Goal: Information Seeking & Learning: Learn about a topic

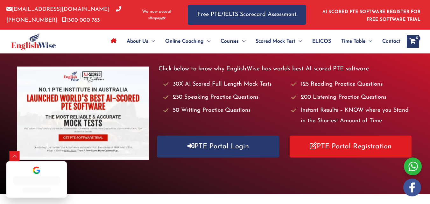
scroll to position [127, 0]
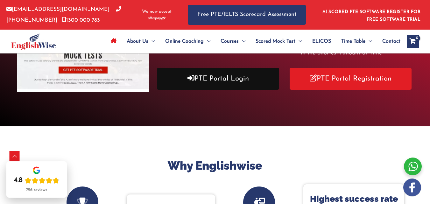
click at [231, 81] on link "PTE Portal Login" at bounding box center [218, 79] width 122 height 22
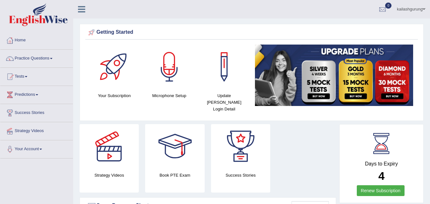
click at [27, 58] on link "Practice Questions" at bounding box center [36, 58] width 73 height 16
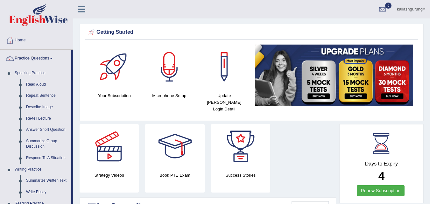
click at [27, 58] on link "Practice Questions" at bounding box center [35, 58] width 71 height 16
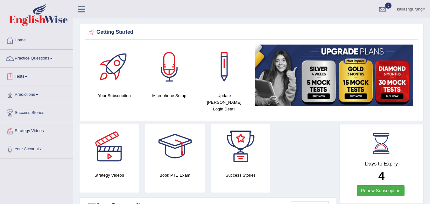
click at [24, 75] on link "Tests" at bounding box center [36, 76] width 73 height 16
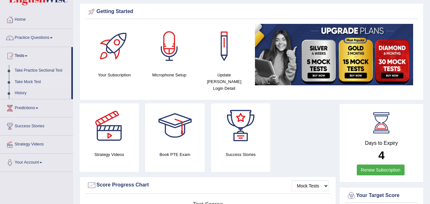
scroll to position [64, 0]
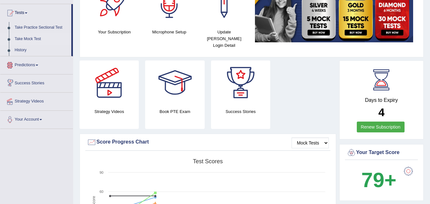
click at [38, 39] on link "Take Mock Test" at bounding box center [42, 38] width 60 height 11
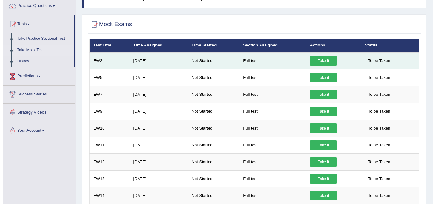
scroll to position [64, 0]
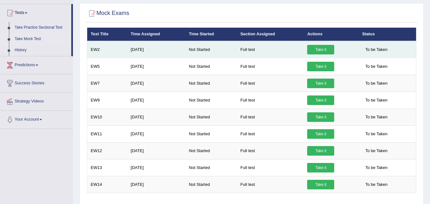
click at [329, 45] on link "Take it" at bounding box center [320, 50] width 27 height 10
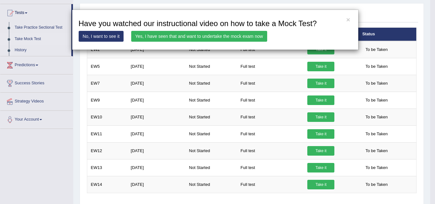
click at [202, 32] on link "Yes, I have seen that and want to undertake the mock exam now" at bounding box center [199, 36] width 136 height 11
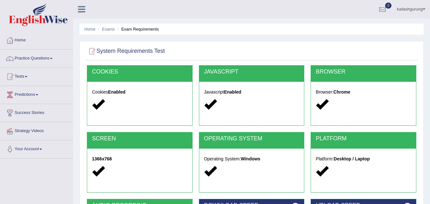
click at [351, 49] on div at bounding box center [252, 51] width 330 height 13
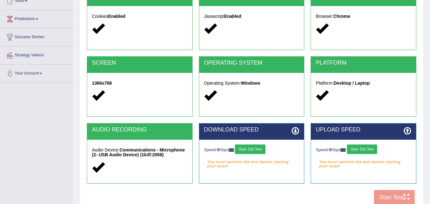
scroll to position [130, 0]
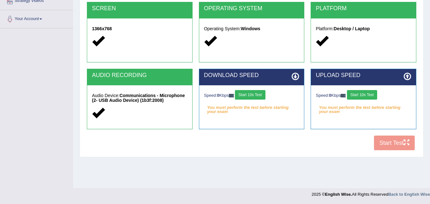
click at [369, 94] on button "Start 10s Test" at bounding box center [362, 95] width 30 height 10
click at [368, 95] on button "Start 10s Test" at bounding box center [371, 95] width 30 height 10
click at [260, 93] on button "Start 10s Test" at bounding box center [250, 95] width 30 height 10
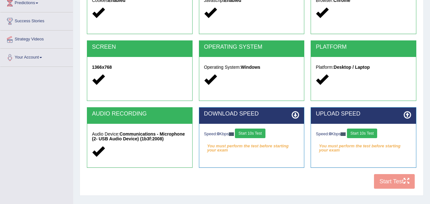
scroll to position [130, 0]
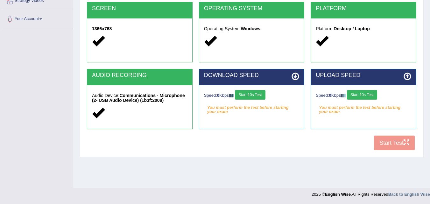
click at [377, 97] on button "Start 10s Test" at bounding box center [362, 95] width 30 height 10
click at [250, 96] on button "Start 10s Test" at bounding box center [250, 95] width 30 height 10
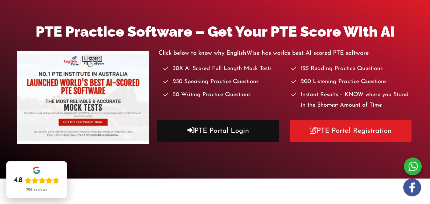
scroll to position [75, 0]
click at [252, 131] on link "PTE Portal Login" at bounding box center [218, 131] width 122 height 22
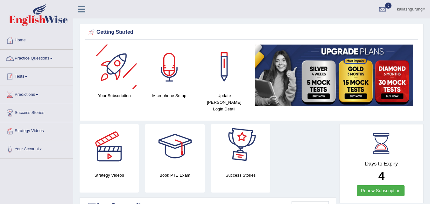
click at [37, 71] on link "Tests" at bounding box center [36, 76] width 73 height 16
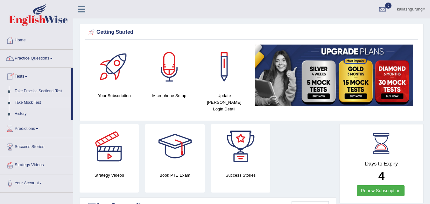
click at [33, 104] on link "Take Mock Test" at bounding box center [42, 102] width 60 height 11
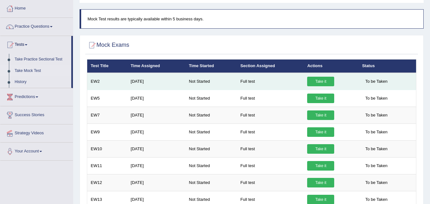
click at [321, 78] on link "Take it" at bounding box center [320, 82] width 27 height 10
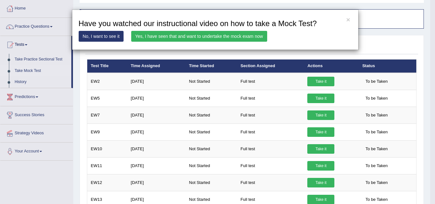
click at [218, 39] on link "Yes, I have seen that and want to undertake the mock exam now" at bounding box center [199, 36] width 136 height 11
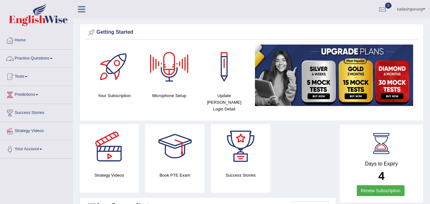
click at [52, 54] on link "Practice Questions" at bounding box center [36, 58] width 73 height 16
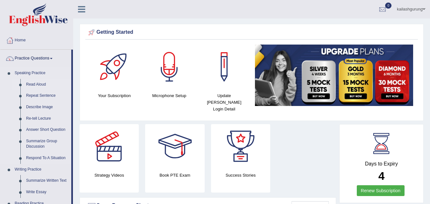
click at [41, 85] on link "Read Aloud" at bounding box center [47, 84] width 48 height 11
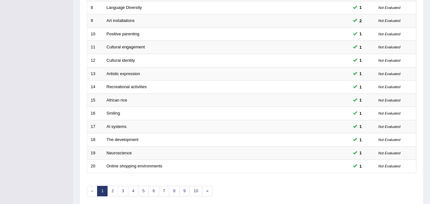
scroll to position [217, 0]
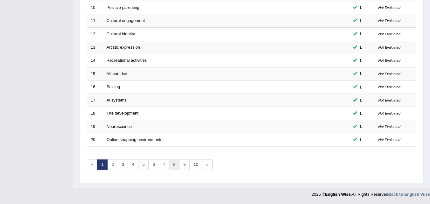
click at [175, 160] on link "8" at bounding box center [174, 165] width 11 height 11
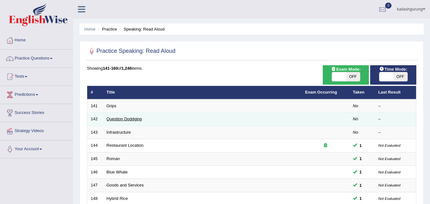
click at [116, 119] on link "Question Doddging" at bounding box center [124, 119] width 35 height 5
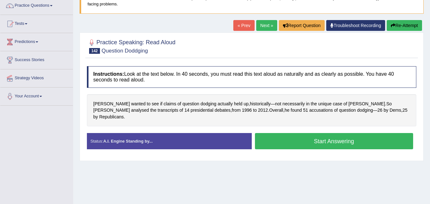
scroll to position [47, 0]
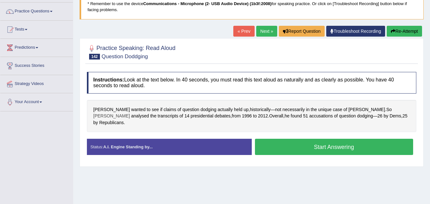
click at [130, 113] on span "[PERSON_NAME]" at bounding box center [111, 116] width 37 height 7
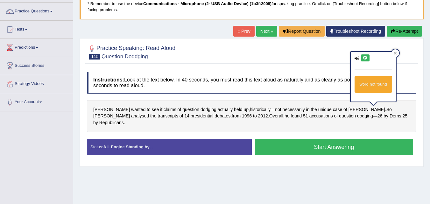
click at [364, 59] on icon at bounding box center [365, 58] width 5 height 4
click at [394, 53] on icon at bounding box center [395, 53] width 3 height 3
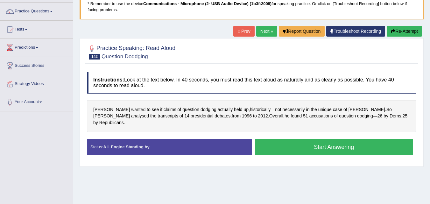
click at [131, 110] on span "wanted" at bounding box center [138, 109] width 14 height 7
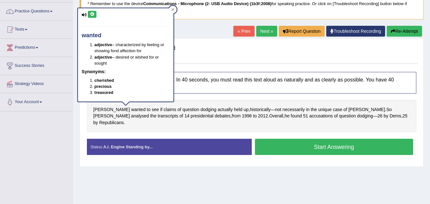
click at [259, 69] on div "Instructions: Look at the text below. In 40 seconds, you must read this text al…" at bounding box center [251, 116] width 333 height 95
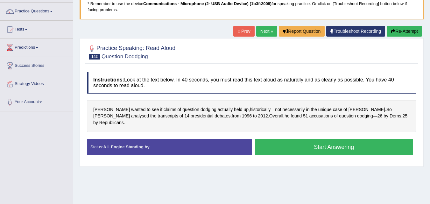
click at [325, 143] on button "Start Answering" at bounding box center [334, 147] width 159 height 16
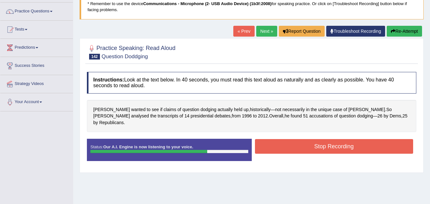
click at [323, 141] on button "Stop Recording" at bounding box center [334, 146] width 159 height 15
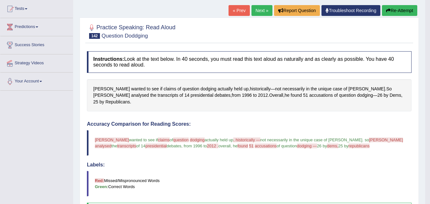
scroll to position [0, 0]
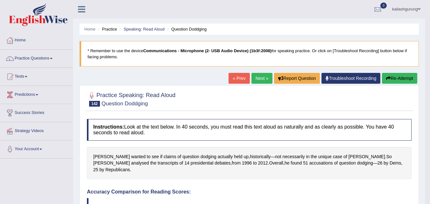
click at [258, 74] on link "Next »" at bounding box center [262, 78] width 21 height 11
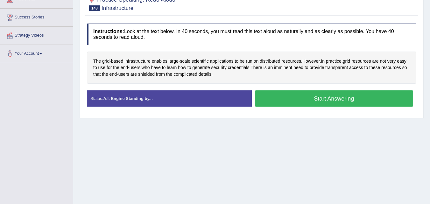
click at [277, 102] on button "Start Answering" at bounding box center [334, 98] width 159 height 16
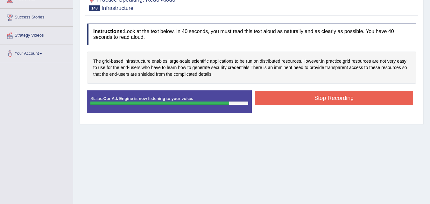
click at [277, 103] on button "Stop Recording" at bounding box center [334, 98] width 159 height 15
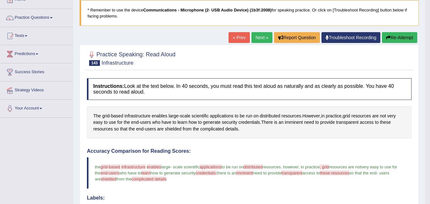
scroll to position [32, 0]
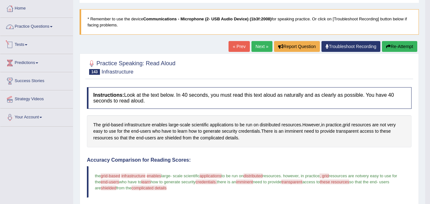
click at [47, 27] on link "Practice Questions" at bounding box center [36, 26] width 73 height 16
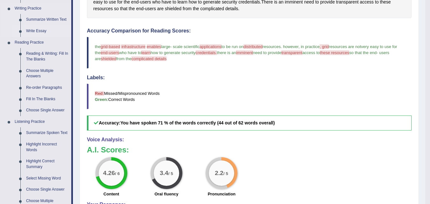
scroll to position [287, 0]
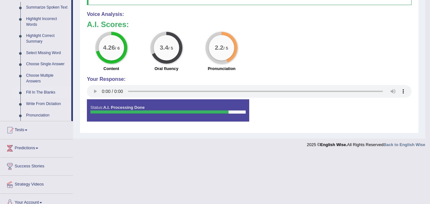
click at [48, 92] on link "Fill In The Blanks" at bounding box center [47, 92] width 48 height 11
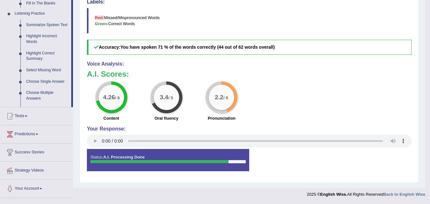
scroll to position [237, 0]
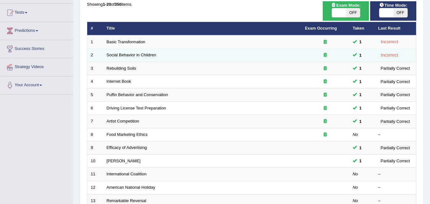
scroll to position [159, 0]
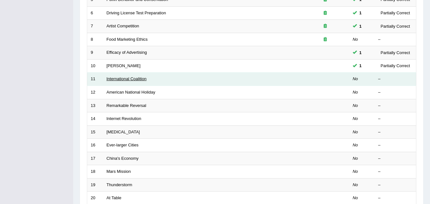
click at [122, 81] on link "International Coalition" at bounding box center [127, 78] width 40 height 5
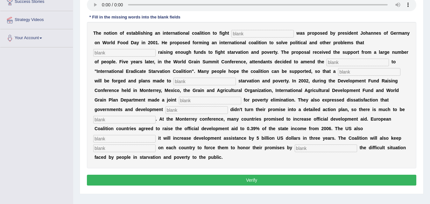
scroll to position [96, 0]
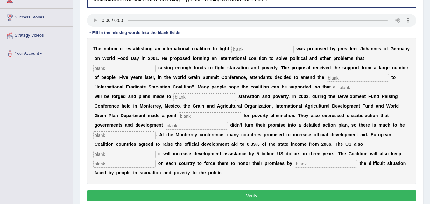
click at [268, 51] on input "text" at bounding box center [262, 50] width 62 height 8
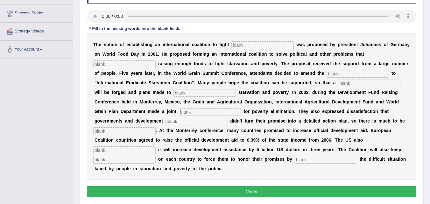
scroll to position [127, 0]
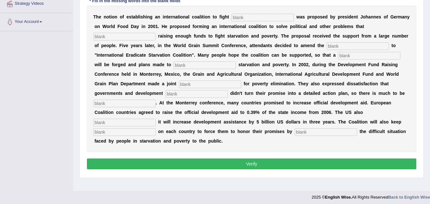
click at [326, 130] on input "text" at bounding box center [326, 132] width 62 height 8
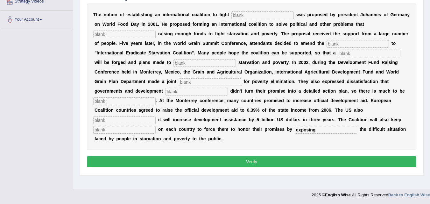
scroll to position [130, 0]
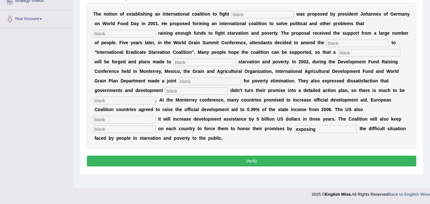
type input "exposing"
click at [149, 129] on input "text" at bounding box center [124, 129] width 62 height 8
type input "pressure"
click at [142, 120] on input "text" at bounding box center [124, 120] width 62 height 8
type input "announced"
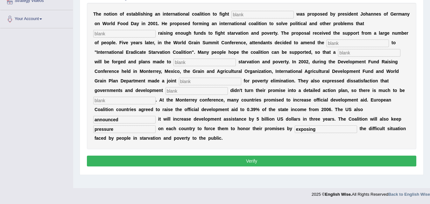
click at [149, 100] on input "text" at bounding box center [124, 101] width 62 height 8
type input "desired"
click at [172, 91] on input "text" at bounding box center [197, 91] width 62 height 8
type input "oatners"
click at [197, 82] on input "text" at bounding box center [210, 82] width 62 height 8
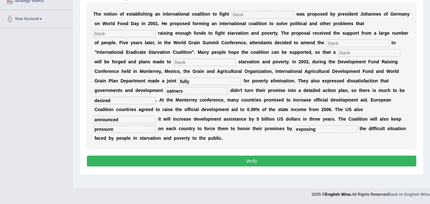
type input "fully"
click at [213, 59] on input "text" at bounding box center [205, 63] width 62 height 8
type input "eliminate"
click at [375, 51] on input "text" at bounding box center [369, 53] width 62 height 8
type input "resolution"
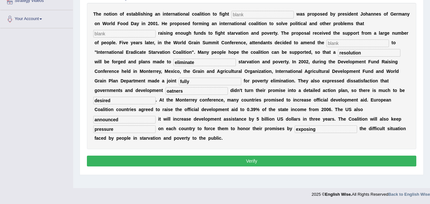
click at [366, 45] on input "text" at bounding box center [358, 43] width 62 height 8
type input "manufacture"
click at [139, 31] on input "text" at bounding box center [124, 34] width 62 height 8
type input "adverstation"
click at [240, 14] on input "text" at bounding box center [262, 15] width 62 height 8
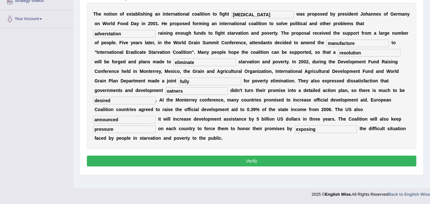
type input "starvation"
click at [169, 91] on input "oatners" at bounding box center [197, 91] width 62 height 8
type input "patners"
click at [327, 160] on button "Verify" at bounding box center [252, 161] width 330 height 11
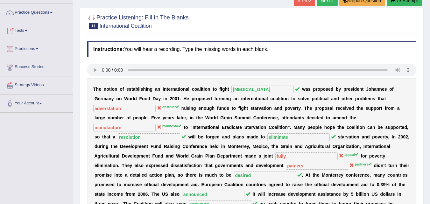
scroll to position [35, 0]
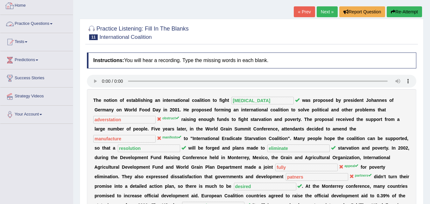
click at [27, 24] on link "Practice Questions" at bounding box center [36, 23] width 73 height 16
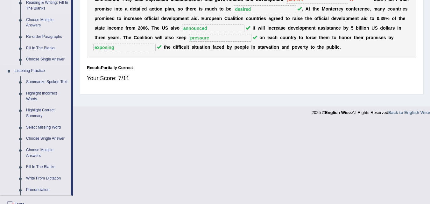
scroll to position [199, 0]
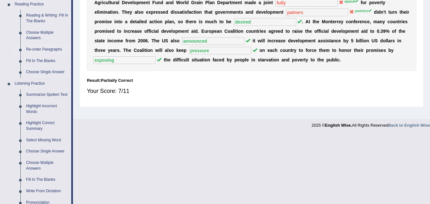
click at [38, 46] on link "Re-order Paragraphs" at bounding box center [47, 49] width 48 height 11
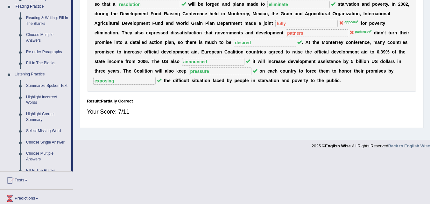
scroll to position [130, 0]
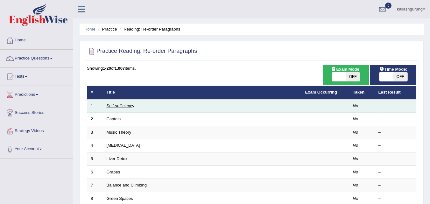
click at [110, 105] on link "Self-sufficiency" at bounding box center [121, 105] width 28 height 5
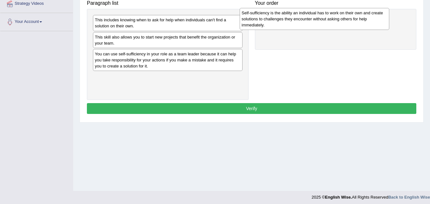
drag, startPoint x: 160, startPoint y: 83, endPoint x: 307, endPoint y: 19, distance: 160.1
click at [307, 19] on div "Self-sufficiency is the ability an individual has to work on their own and crea…" at bounding box center [315, 19] width 150 height 22
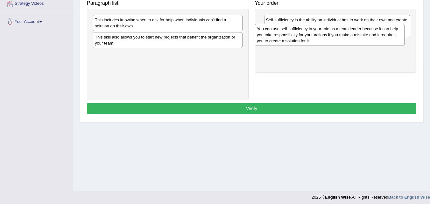
drag, startPoint x: 184, startPoint y: 63, endPoint x: 348, endPoint y: 36, distance: 166.2
click at [348, 36] on div "You can use self-sufficiency in your role as a team leader because it can help …" at bounding box center [330, 35] width 150 height 22
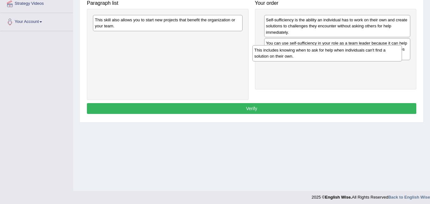
drag, startPoint x: 141, startPoint y: 28, endPoint x: 301, endPoint y: 73, distance: 165.8
click at [301, 61] on div "This includes knowing when to ask for help when individuals can't find a soluti…" at bounding box center [327, 53] width 150 height 16
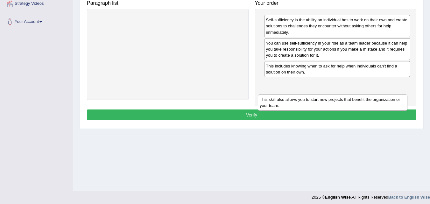
drag, startPoint x: 126, startPoint y: 25, endPoint x: 291, endPoint y: 93, distance: 178.3
click at [291, 97] on div "This skill also allows you to start new projects that benefit the organization …" at bounding box center [333, 103] width 150 height 16
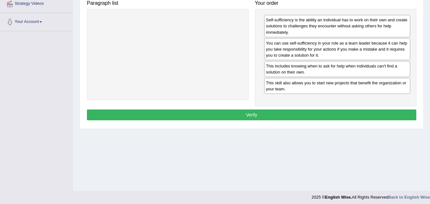
click at [282, 114] on button "Verify" at bounding box center [252, 115] width 330 height 11
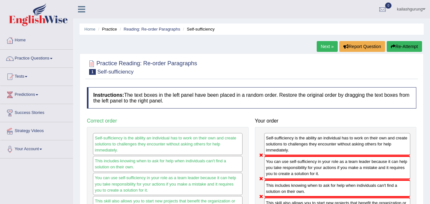
click at [328, 45] on link "Next »" at bounding box center [327, 46] width 21 height 11
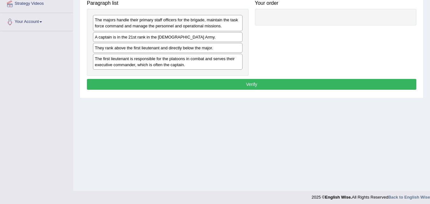
scroll to position [127, 0]
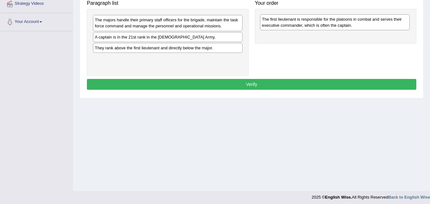
drag, startPoint x: 190, startPoint y: 66, endPoint x: 358, endPoint y: 26, distance: 171.8
click at [358, 26] on div "The first lieutenant is responsible for the platoons in combat and serves their…" at bounding box center [335, 22] width 150 height 16
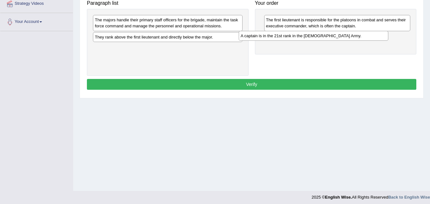
drag, startPoint x: 194, startPoint y: 39, endPoint x: 340, endPoint y: 38, distance: 146.2
click at [340, 38] on div "A captain is in the 21st rank in the US Army." at bounding box center [314, 36] width 150 height 10
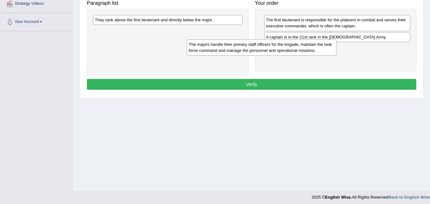
drag, startPoint x: 207, startPoint y: 27, endPoint x: 301, endPoint y: 52, distance: 97.1
click at [301, 52] on div "The majors handle their primary staff officers for the brigade, maintain the ta…" at bounding box center [262, 47] width 150 height 16
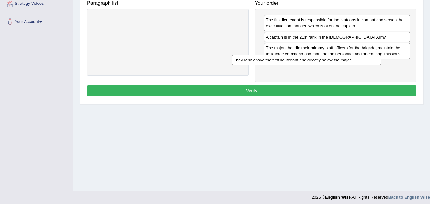
drag, startPoint x: 183, startPoint y: 19, endPoint x: 322, endPoint y: 59, distance: 144.5
click at [322, 59] on div "They rank above the first lieutenant and directly below the major." at bounding box center [307, 60] width 150 height 10
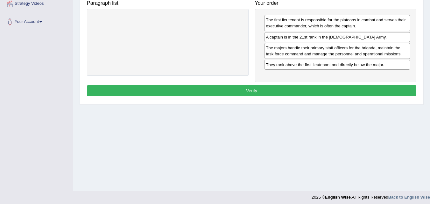
drag, startPoint x: 326, startPoint y: 91, endPoint x: 328, endPoint y: 94, distance: 3.7
click at [328, 94] on button "Verify" at bounding box center [252, 90] width 330 height 11
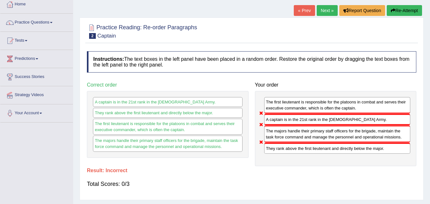
scroll to position [0, 0]
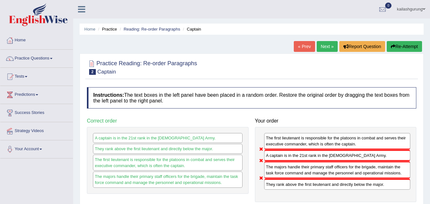
click at [325, 45] on link "Next »" at bounding box center [327, 46] width 21 height 11
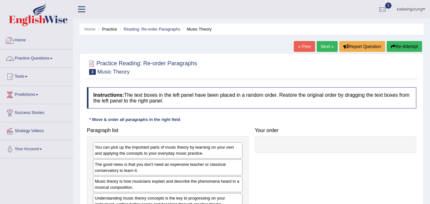
click at [45, 55] on link "Practice Questions" at bounding box center [36, 58] width 73 height 16
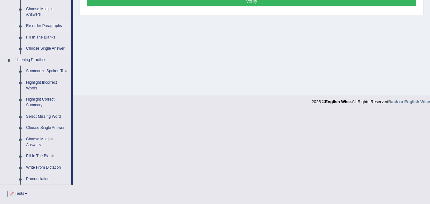
click at [48, 27] on link "Re-order Paragraphs" at bounding box center [47, 25] width 48 height 11
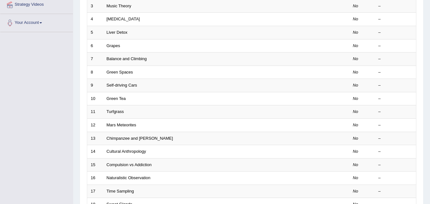
scroll to position [127, 0]
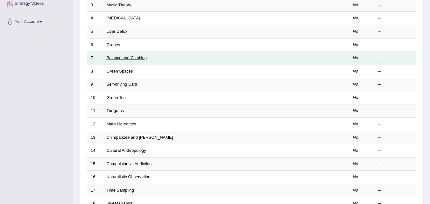
click at [137, 56] on link "Balance and Climbing" at bounding box center [127, 57] width 40 height 5
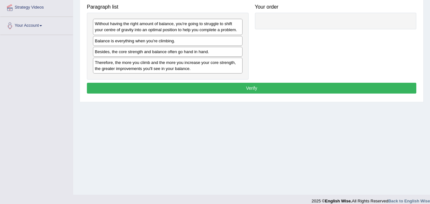
scroll to position [127, 0]
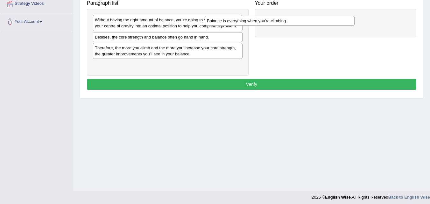
drag, startPoint x: 160, startPoint y: 39, endPoint x: 283, endPoint y: 20, distance: 125.0
click at [280, 21] on div "Balance is everything when you're climbing." at bounding box center [280, 21] width 150 height 10
click at [283, 20] on div "Balance is everything when you're climbing." at bounding box center [280, 21] width 150 height 10
drag, startPoint x: 184, startPoint y: 25, endPoint x: 362, endPoint y: 37, distance: 178.4
click at [243, 31] on div "Without having the right amount of balance, you're going to struggle to shift y…" at bounding box center [168, 23] width 150 height 16
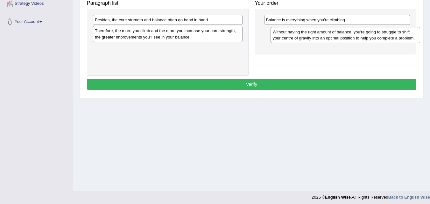
click at [362, 37] on div "Without having the right amount of balance, you're going to struggle to shift y…" at bounding box center [346, 35] width 150 height 16
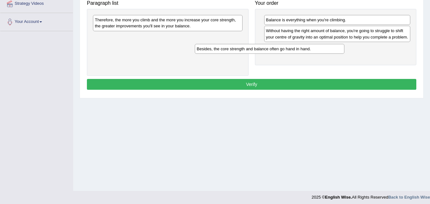
drag, startPoint x: 219, startPoint y: 23, endPoint x: 321, endPoint y: 52, distance: 105.9
click at [321, 52] on div "Besides, the core strength and balance often go hand in hand." at bounding box center [270, 49] width 150 height 10
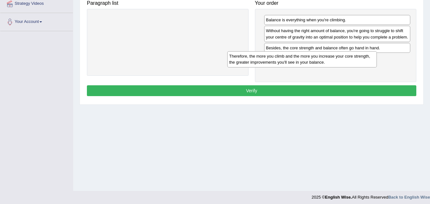
drag, startPoint x: 203, startPoint y: 25, endPoint x: 337, endPoint y: 61, distance: 139.2
click at [337, 61] on div "Therefore, the more you climb and the more you increase your core strength, the…" at bounding box center [302, 59] width 150 height 16
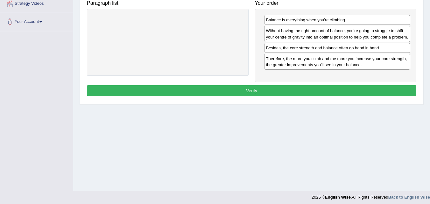
click at [328, 90] on button "Verify" at bounding box center [252, 90] width 330 height 11
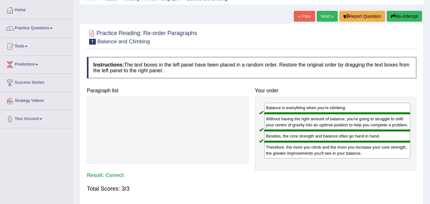
scroll to position [0, 0]
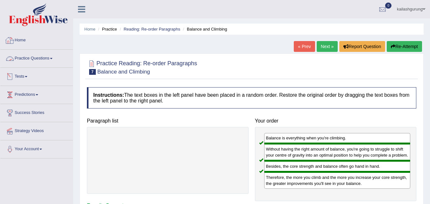
click at [37, 55] on link "Practice Questions" at bounding box center [36, 58] width 73 height 16
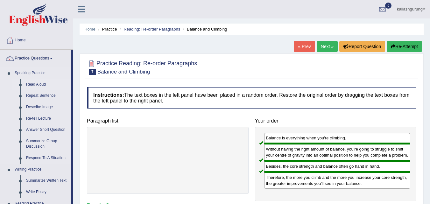
click at [33, 85] on link "Read Aloud" at bounding box center [47, 84] width 48 height 11
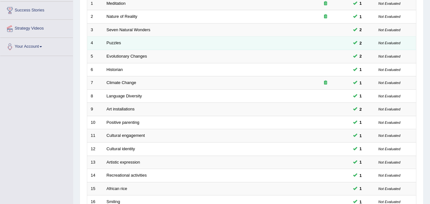
scroll to position [217, 0]
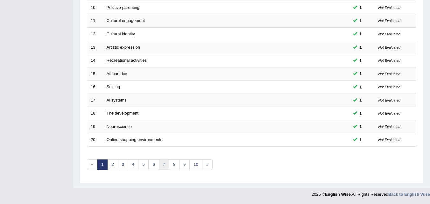
click at [167, 166] on link "7" at bounding box center [164, 165] width 11 height 11
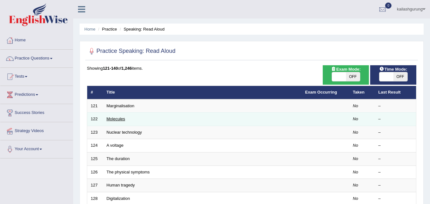
click at [124, 118] on link "Molecules" at bounding box center [116, 119] width 19 height 5
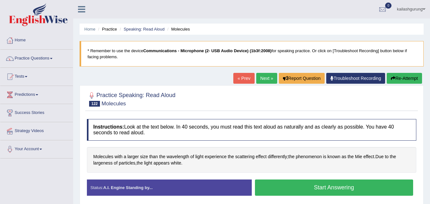
click at [307, 181] on button "Start Answering" at bounding box center [334, 188] width 159 height 16
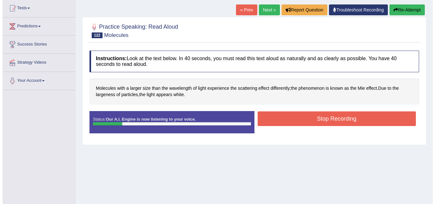
scroll to position [67, 0]
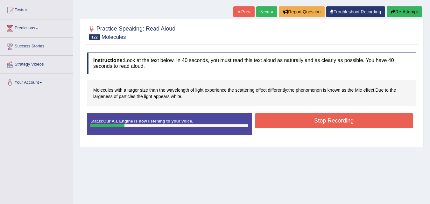
click at [305, 116] on button "Stop Recording" at bounding box center [334, 120] width 159 height 15
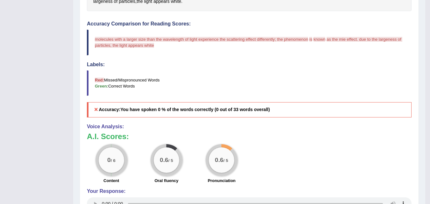
scroll to position [224, 0]
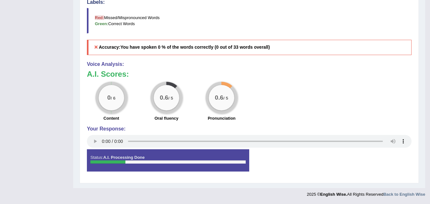
click at [375, 108] on div "0 / 6 Content 0.6 / 5 Oral fluency 0.6 / 5 Pronunciation" at bounding box center [249, 102] width 331 height 41
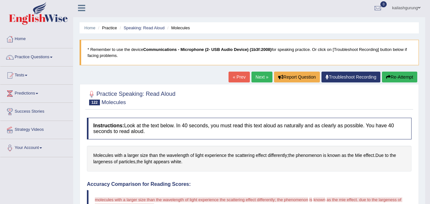
scroll to position [0, 0]
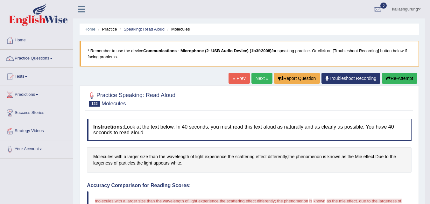
click at [338, 76] on link "Troubleshoot Recording" at bounding box center [351, 78] width 59 height 11
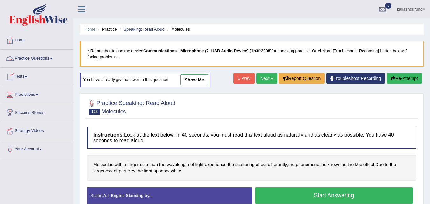
click at [110, 31] on li "Practice" at bounding box center [106, 29] width 20 height 6
click at [112, 29] on li "Practice" at bounding box center [106, 29] width 20 height 6
click at [136, 31] on link "Speaking: Read Aloud" at bounding box center [144, 29] width 41 height 5
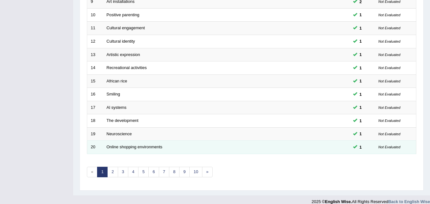
scroll to position [217, 0]
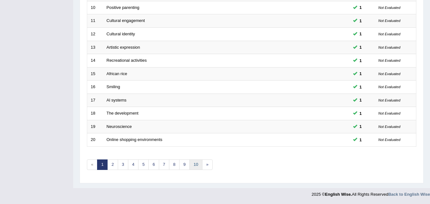
click at [198, 169] on link "10" at bounding box center [195, 165] width 13 height 11
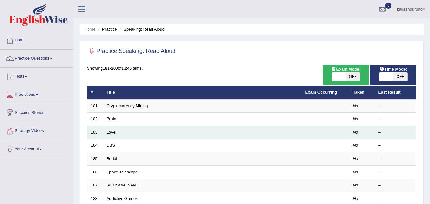
click at [111, 133] on link "Love" at bounding box center [111, 132] width 9 height 5
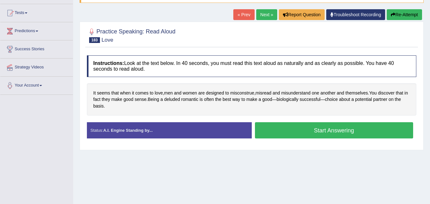
click at [273, 133] on button "Start Answering" at bounding box center [334, 130] width 159 height 16
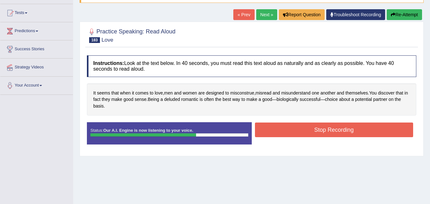
click at [332, 127] on button "Stop Recording" at bounding box center [334, 130] width 159 height 15
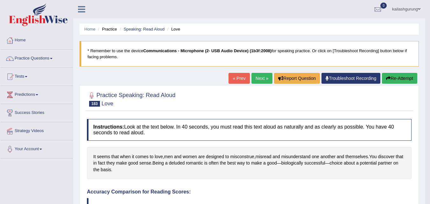
click at [255, 75] on link "Next »" at bounding box center [262, 78] width 21 height 11
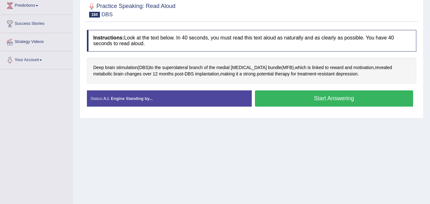
scroll to position [96, 0]
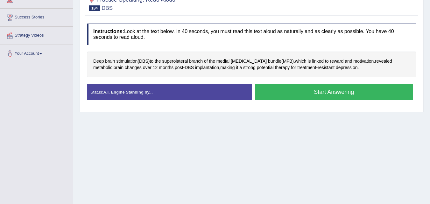
click at [286, 92] on button "Start Answering" at bounding box center [334, 92] width 159 height 16
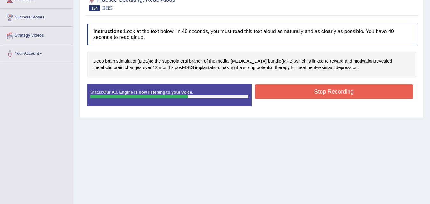
click at [286, 92] on button "Stop Recording" at bounding box center [334, 91] width 159 height 15
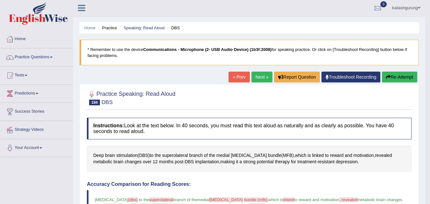
scroll to position [0, 0]
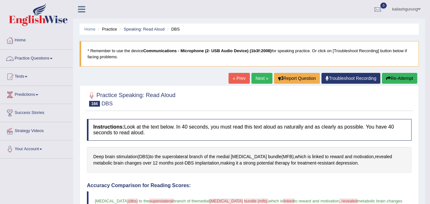
click at [46, 60] on link "Practice Questions" at bounding box center [36, 58] width 73 height 16
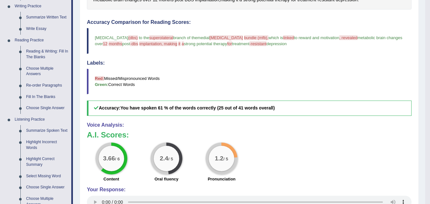
scroll to position [263, 0]
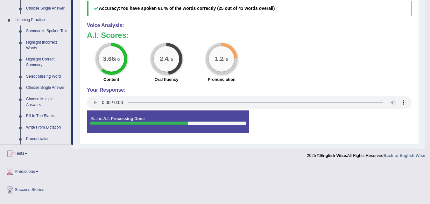
click at [38, 33] on link "Summarize Spoken Text" at bounding box center [47, 30] width 48 height 11
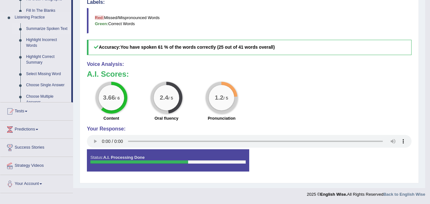
scroll to position [224, 0]
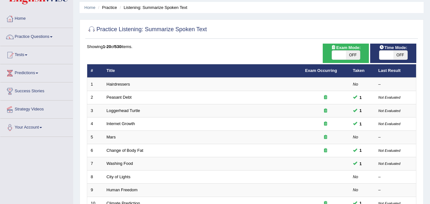
scroll to position [127, 0]
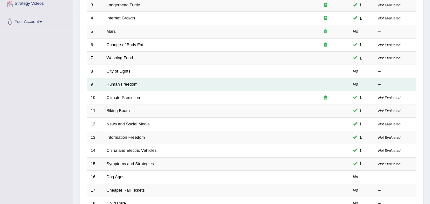
click at [116, 85] on link "Human Freedom" at bounding box center [122, 84] width 31 height 5
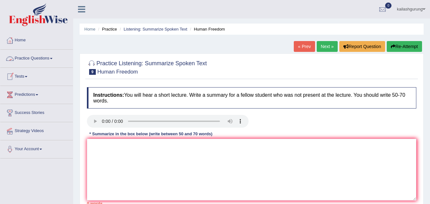
click at [35, 54] on link "Practice Questions" at bounding box center [36, 58] width 73 height 16
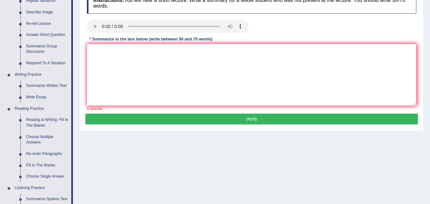
scroll to position [96, 0]
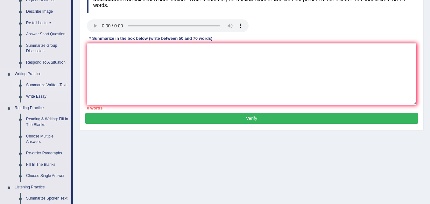
click at [46, 86] on link "Summarize Written Text" at bounding box center [47, 85] width 48 height 11
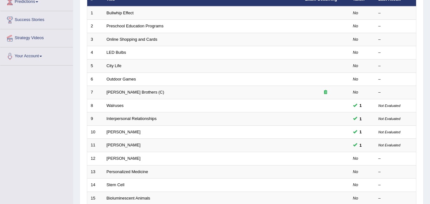
scroll to position [96, 0]
